Goal: Find specific page/section: Find specific page/section

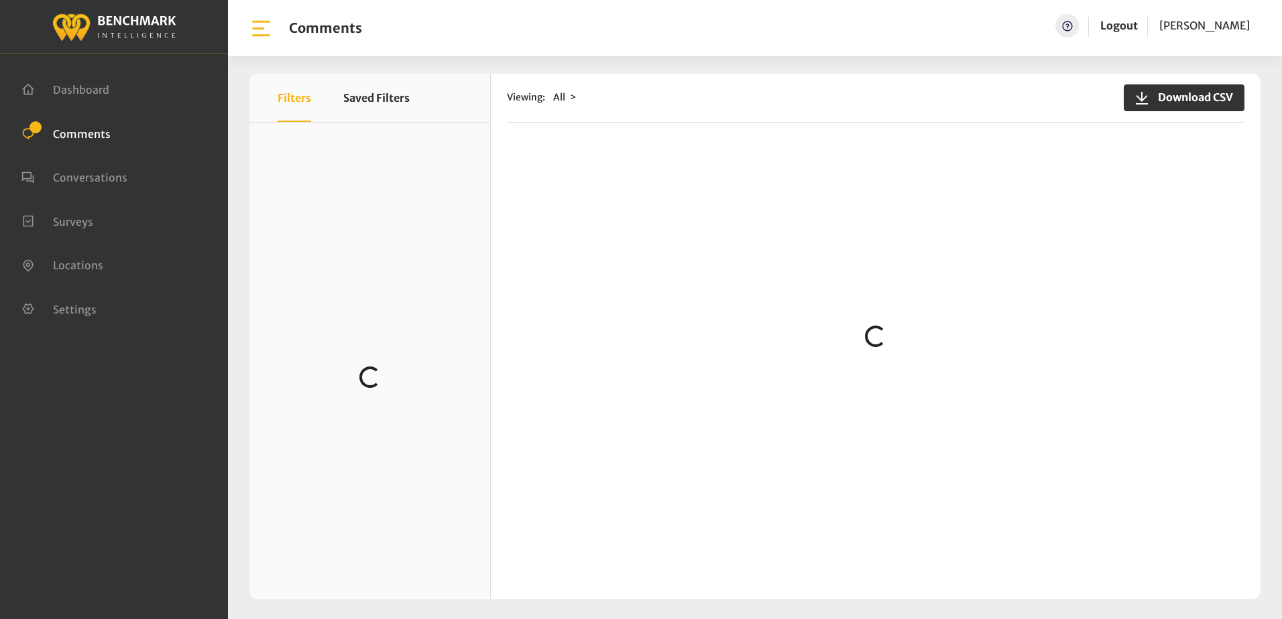
scroll to position [670, 0]
